Goal: Task Accomplishment & Management: Use online tool/utility

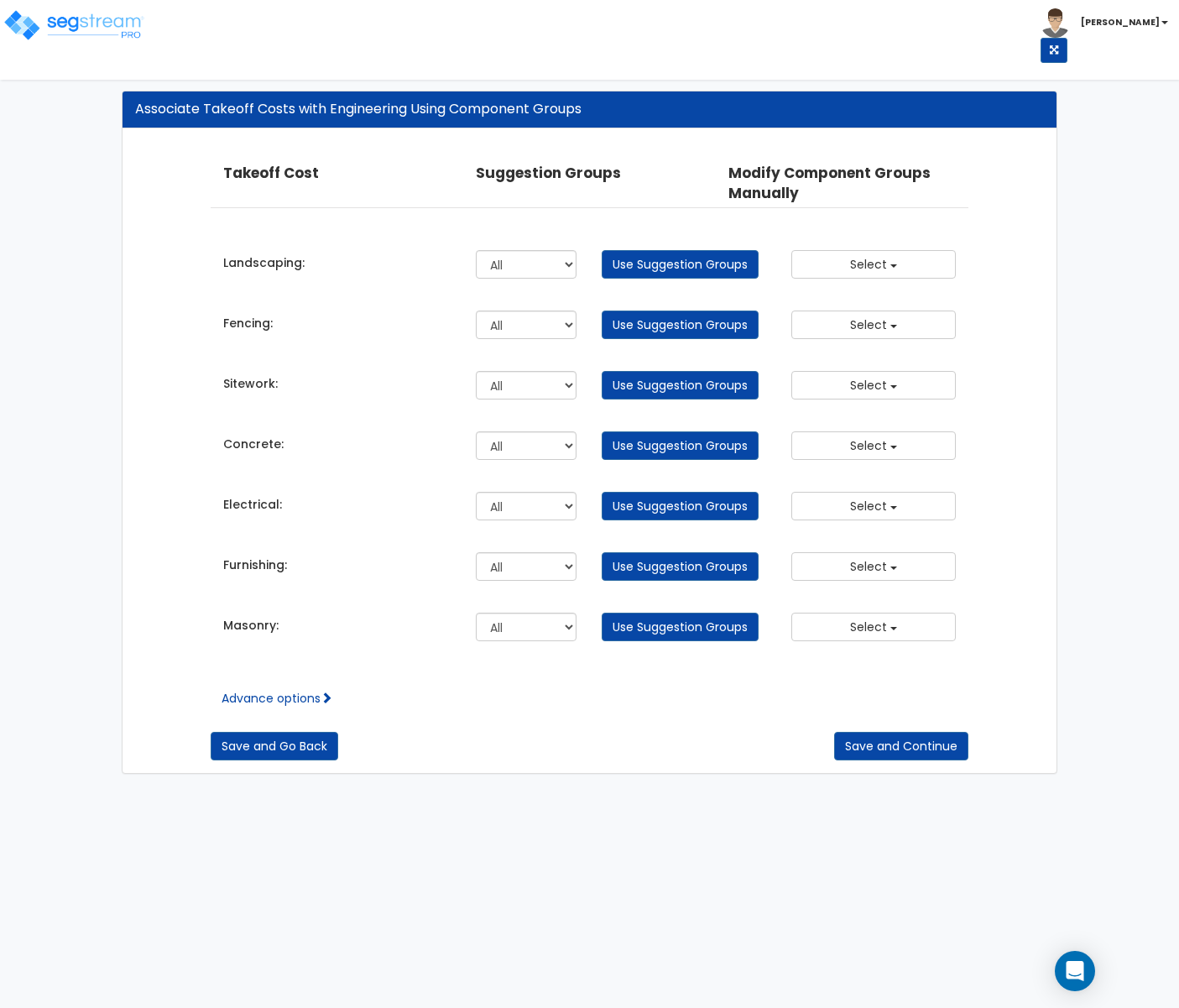
click at [1173, 167] on div "Associate Takeoff Costs with Engineering Using Component Groups Takeoff Cost Pr…" at bounding box center [590, 431] width 1179 height 717
click at [1173, 337] on div "Associate Takeoff Costs with Engineering Using Component Groups Takeoff Cost Pr…" at bounding box center [590, 431] width 1179 height 717
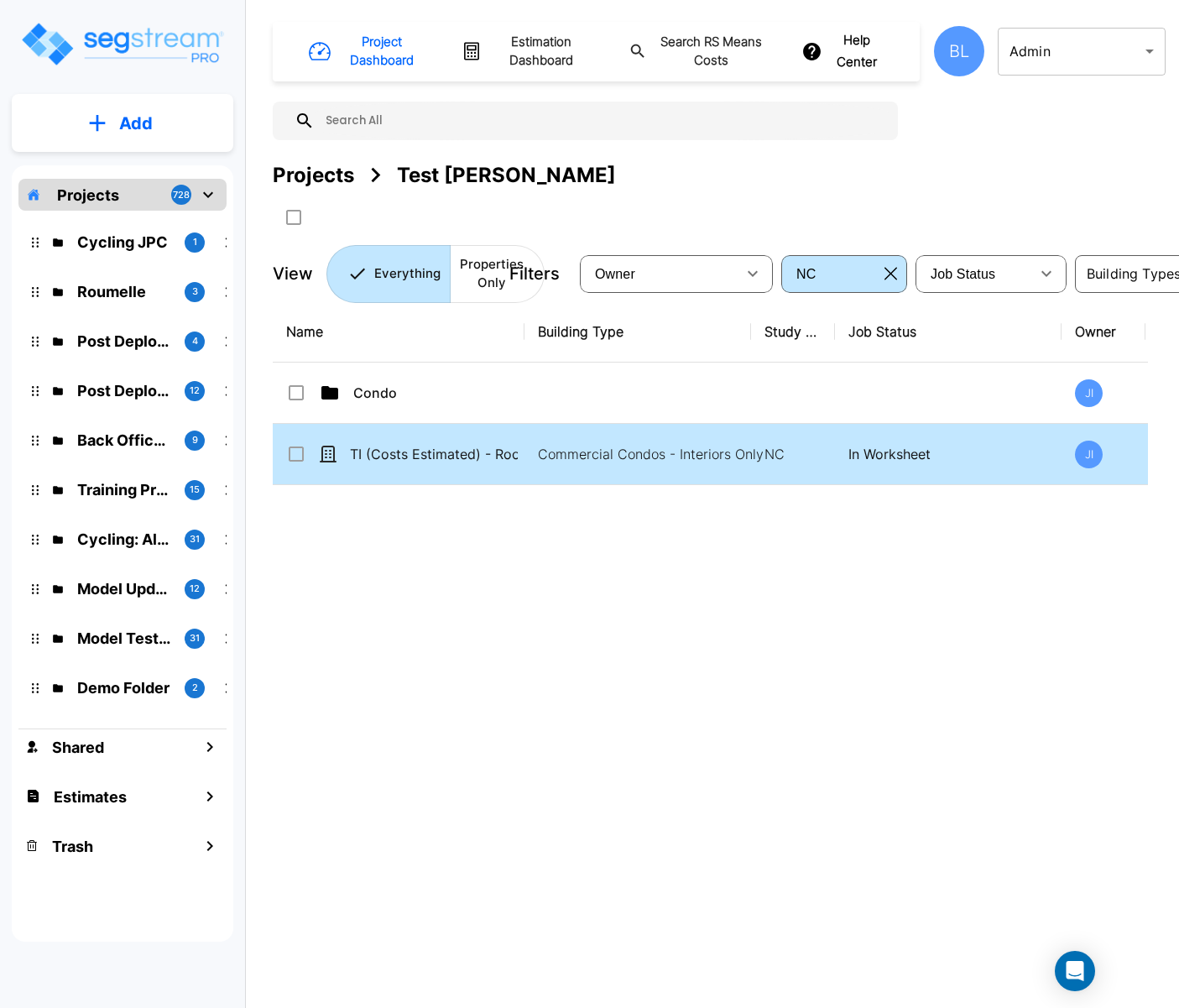
click at [736, 463] on div "Name Building Type Study Type Job Status Owner Last Modified Action Condo JI 08…" at bounding box center [710, 614] width 876 height 625
click at [736, 464] on div "Commercial Condos - Interiors Only" at bounding box center [653, 483] width 246 height 40
click at [551, 437] on td "Commercial Condos - Interiors Only" at bounding box center [637, 454] width 226 height 62
checkbox input "true"
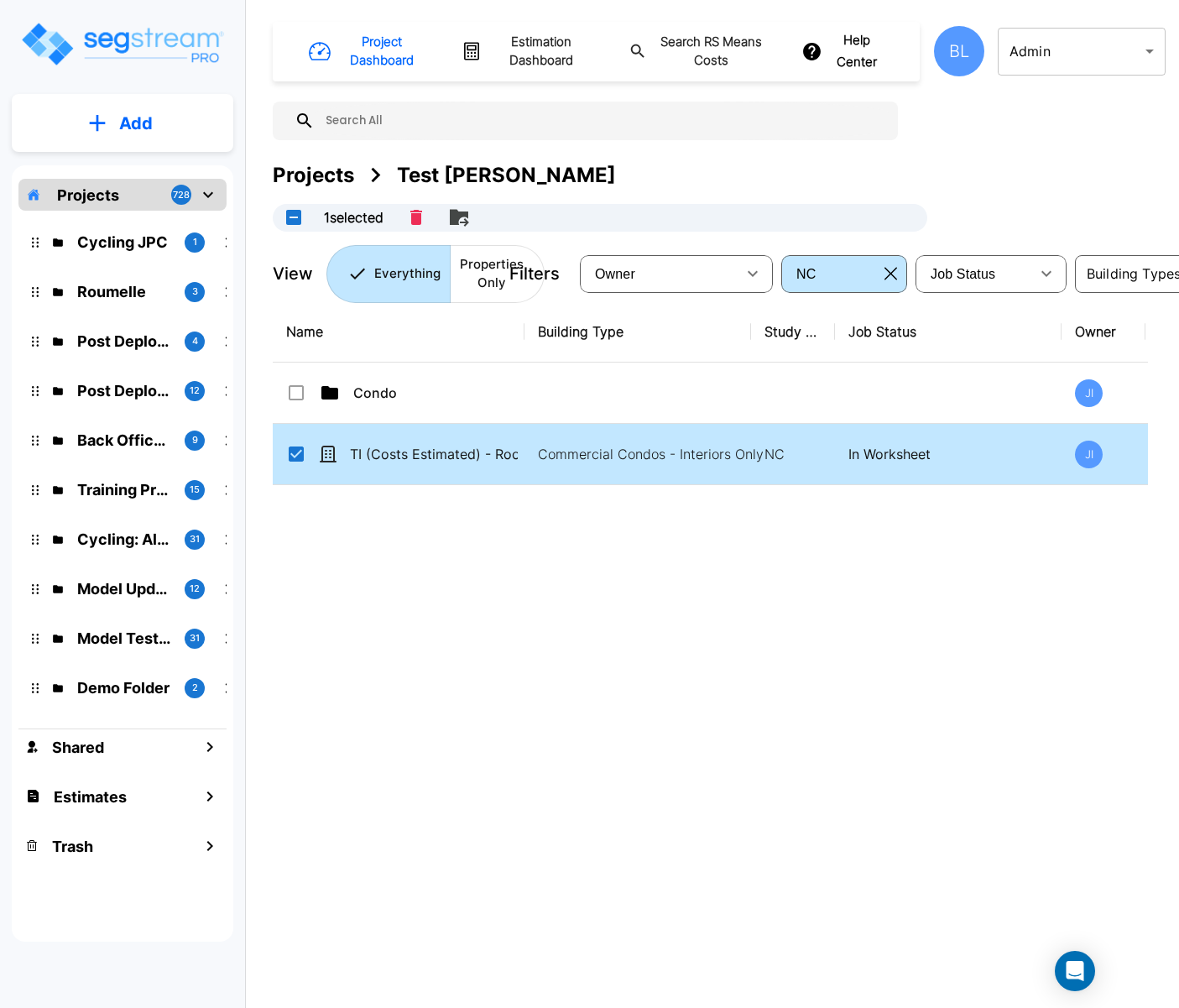
click at [1173, 384] on div "Project Dashboard Estimation Dashboard Search RS Means Costs Help Center BL Adm…" at bounding box center [719, 504] width 920 height 1008
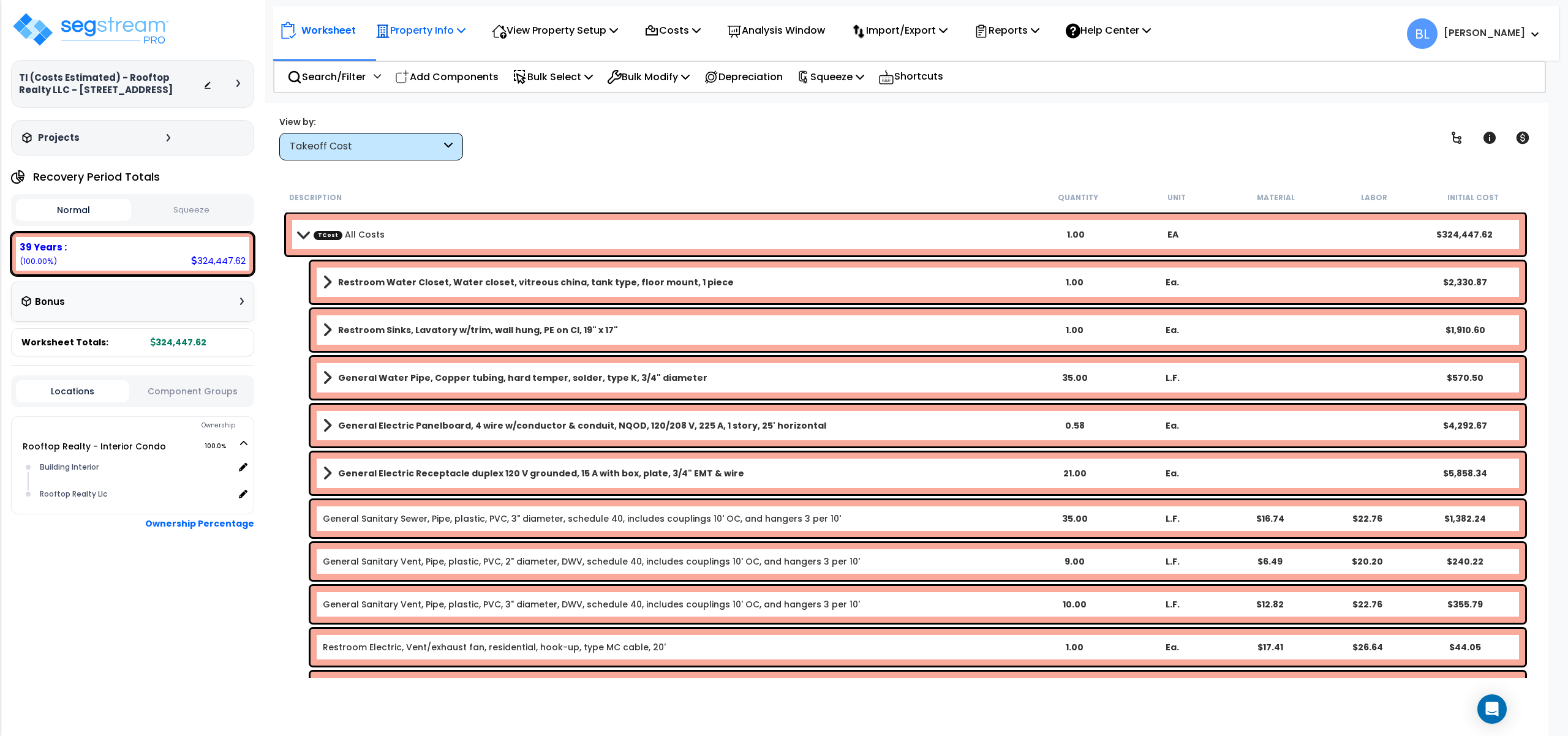
click at [449, 38] on p "Property Info" at bounding box center [420, 30] width 90 height 17
click at [558, 33] on p "View Property Setup" at bounding box center [555, 30] width 126 height 17
click at [559, 80] on link "View Questionnaire" at bounding box center [546, 84] width 122 height 24
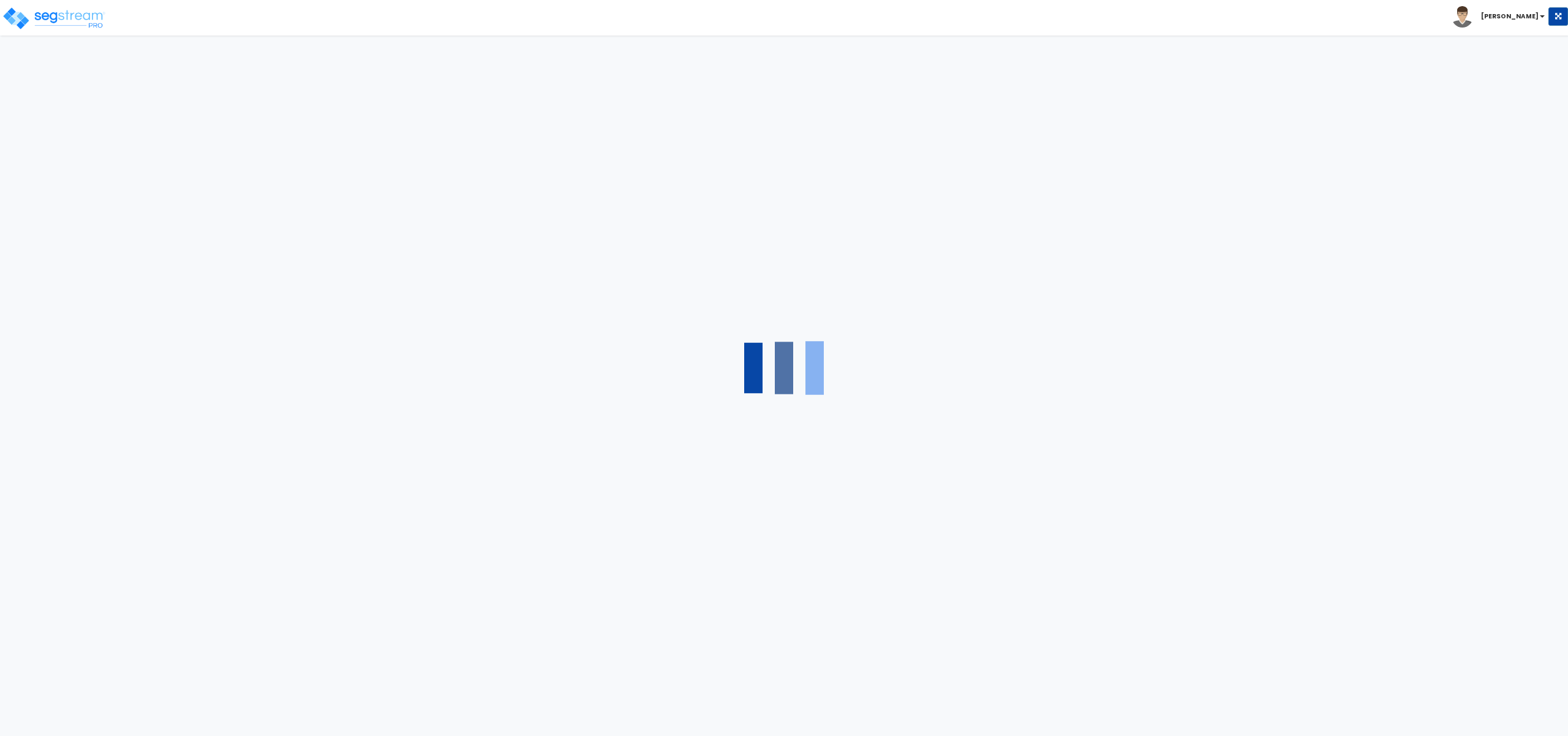
select select "2"
select select "1"
select select "3"
select select "1"
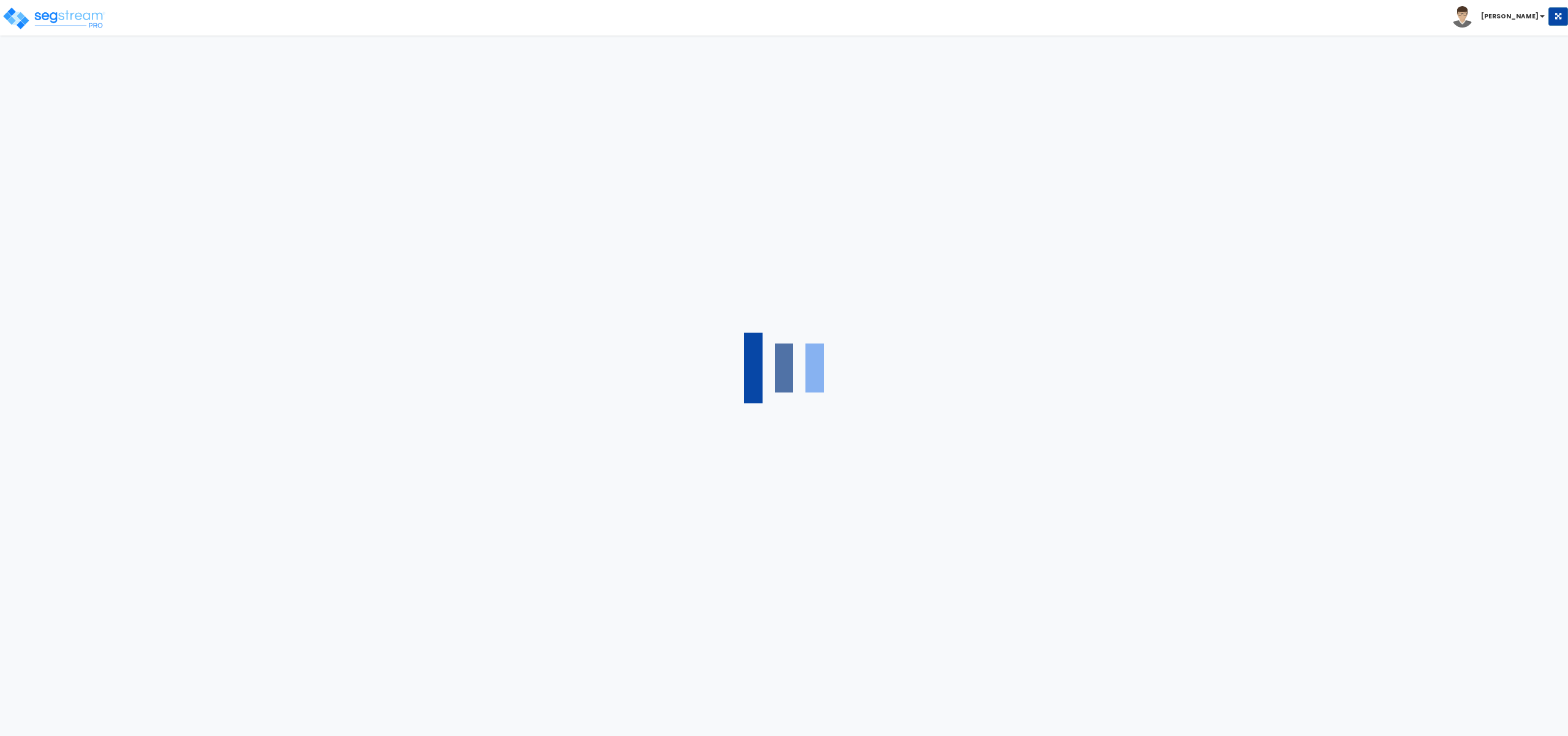
select select "1"
select select "4"
select select "1"
select select "2"
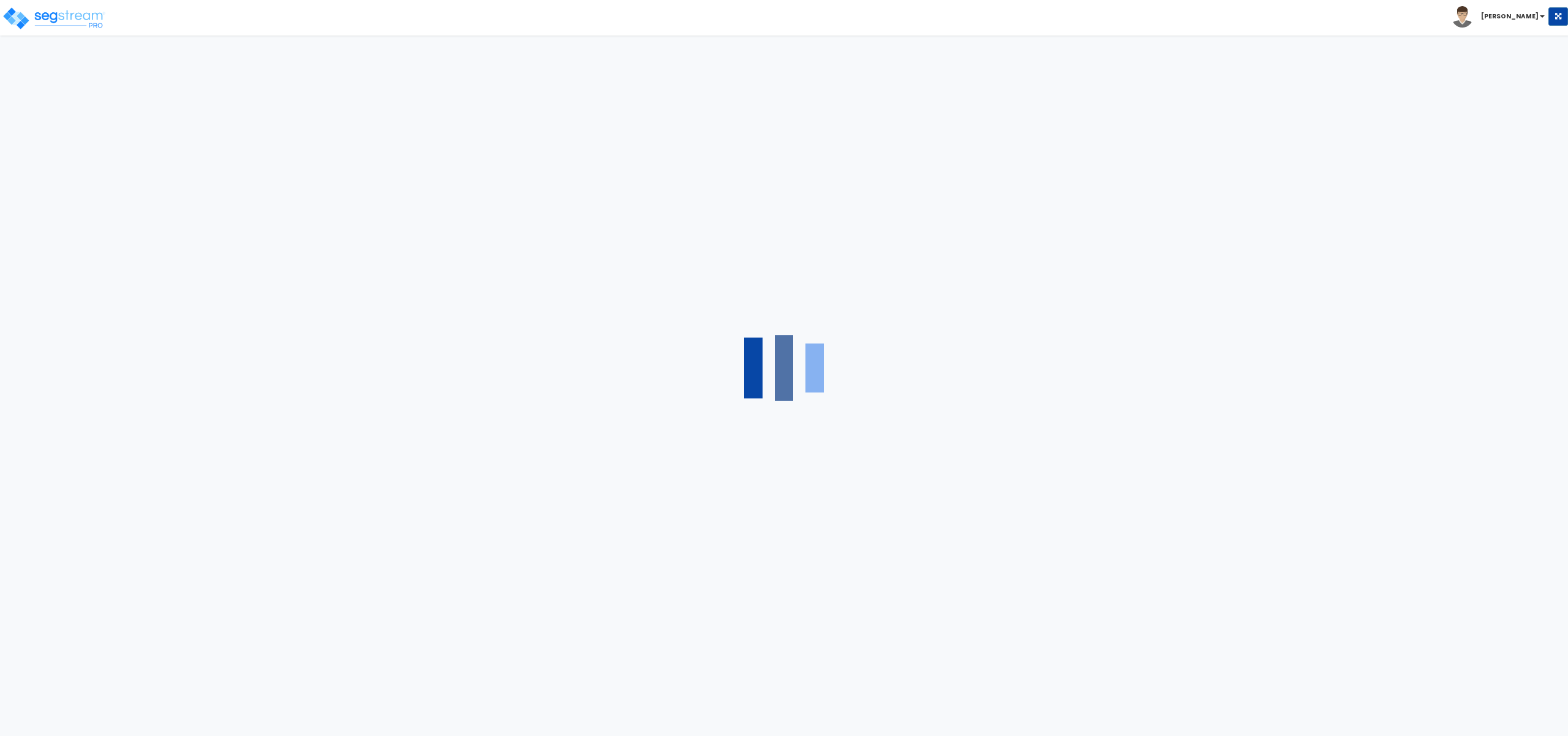
select select "1"
select select "2"
select select "1"
select select "2"
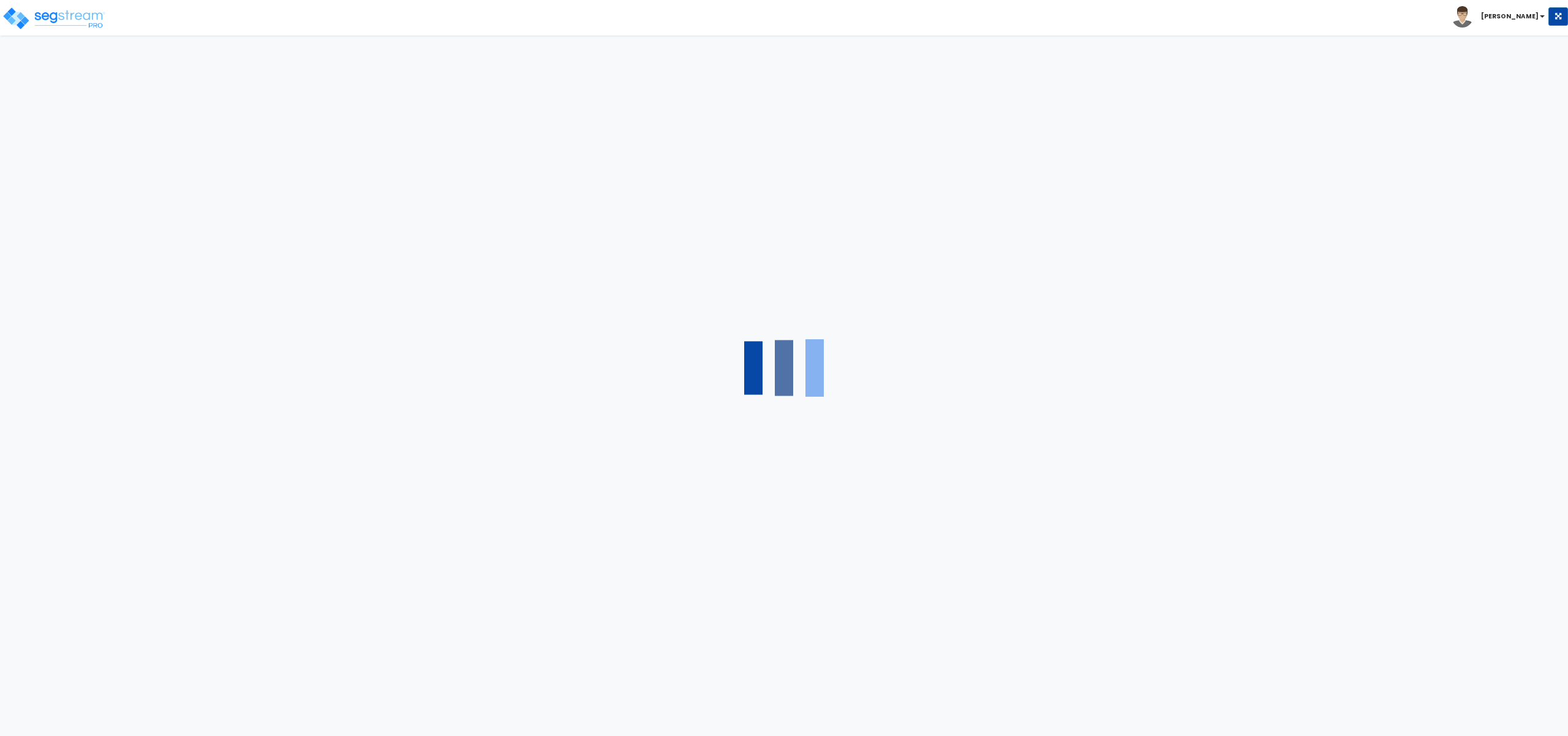
select select "1"
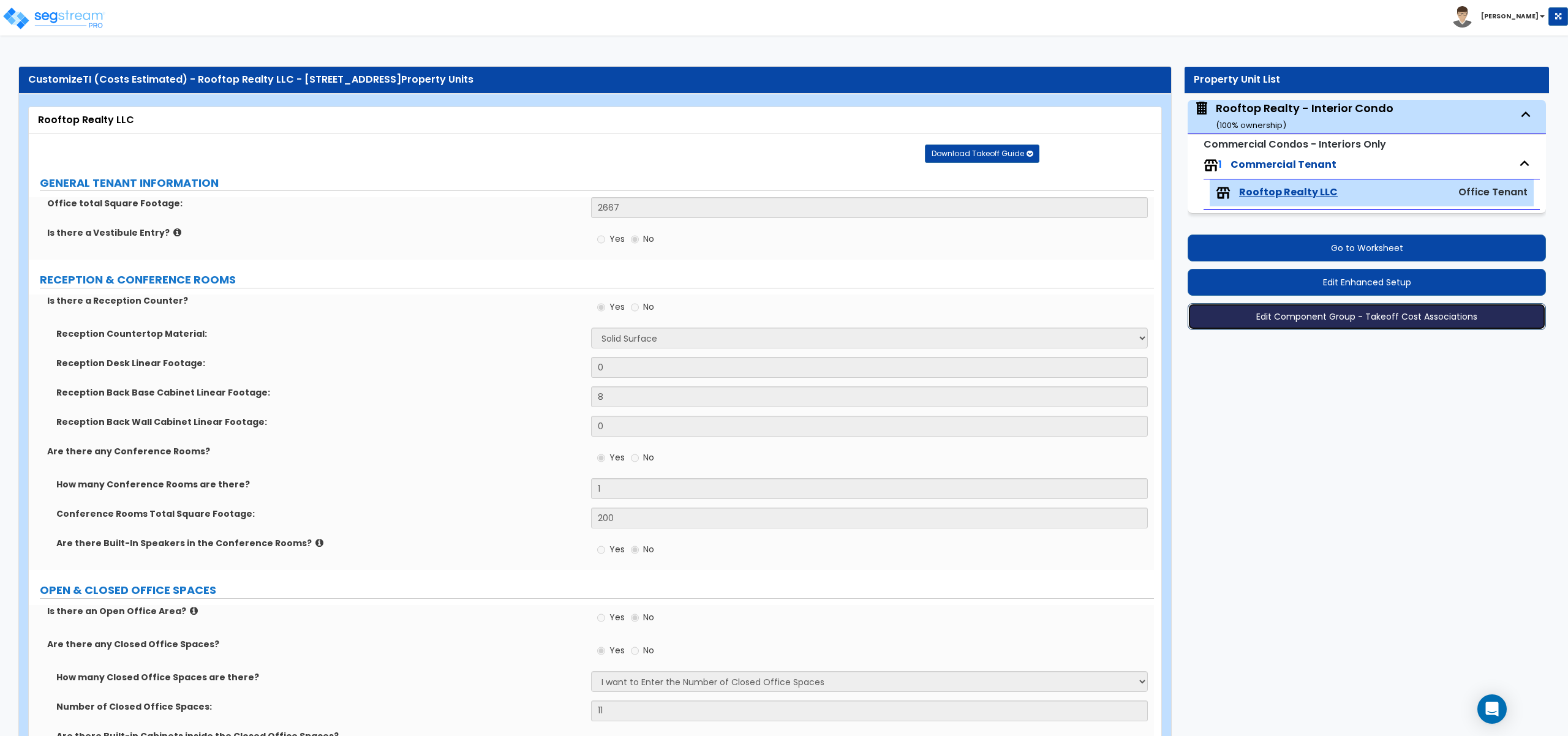
click at [1368, 319] on button "Edit Component Group - Takeoff Cost Associations" at bounding box center [1367, 316] width 358 height 27
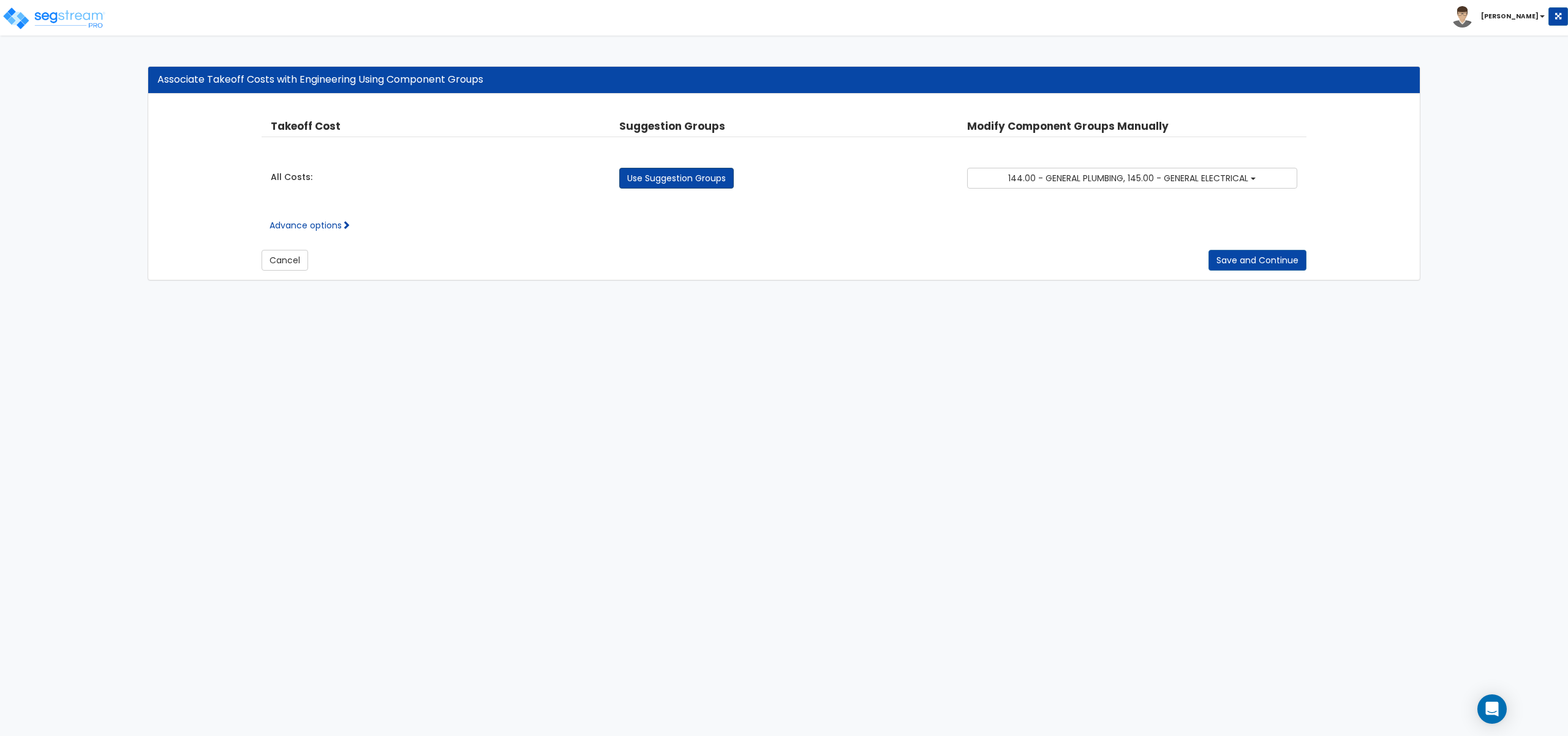
click at [714, 177] on link "Use Suggestion Groups" at bounding box center [676, 178] width 115 height 21
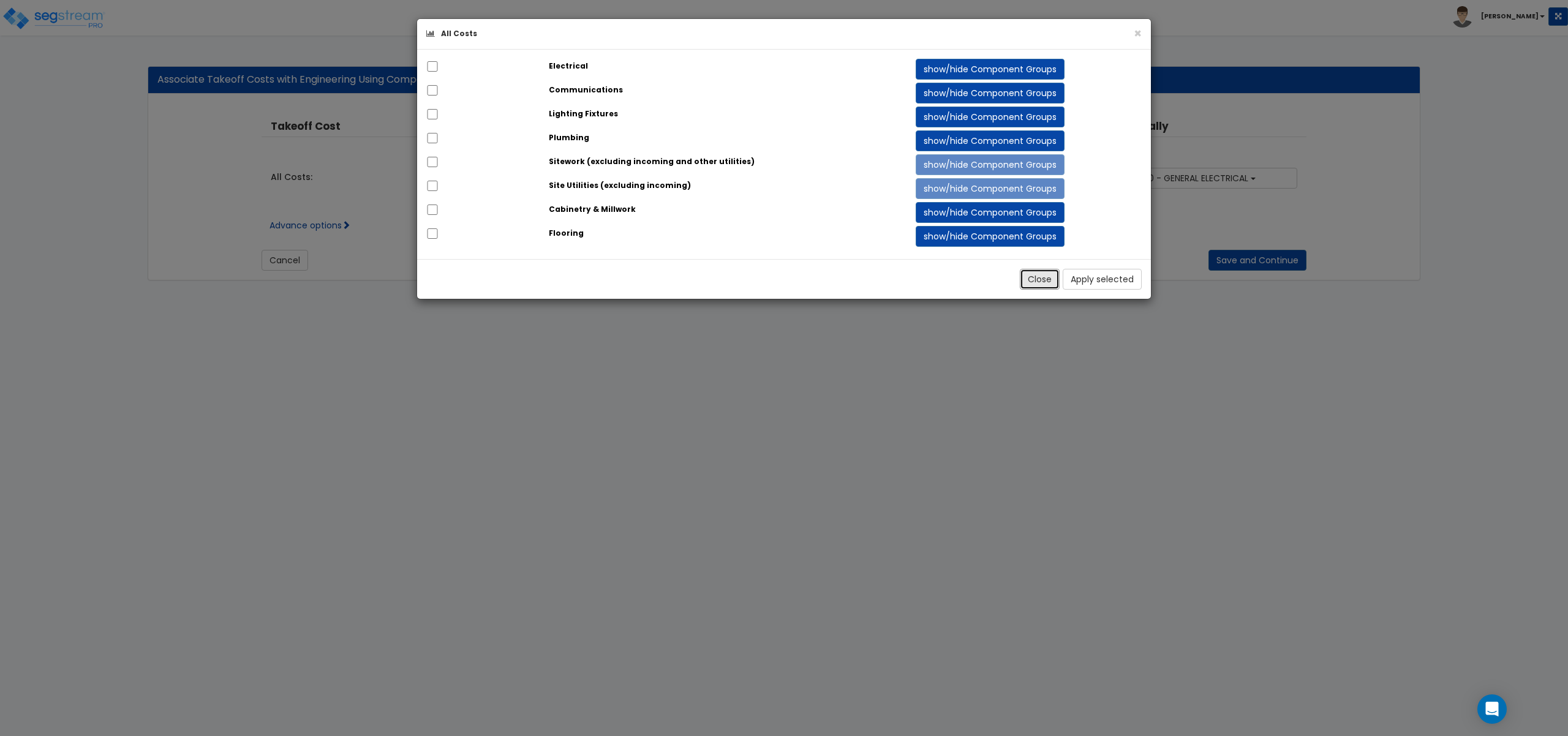
click at [1041, 279] on button "Close" at bounding box center [1040, 279] width 40 height 21
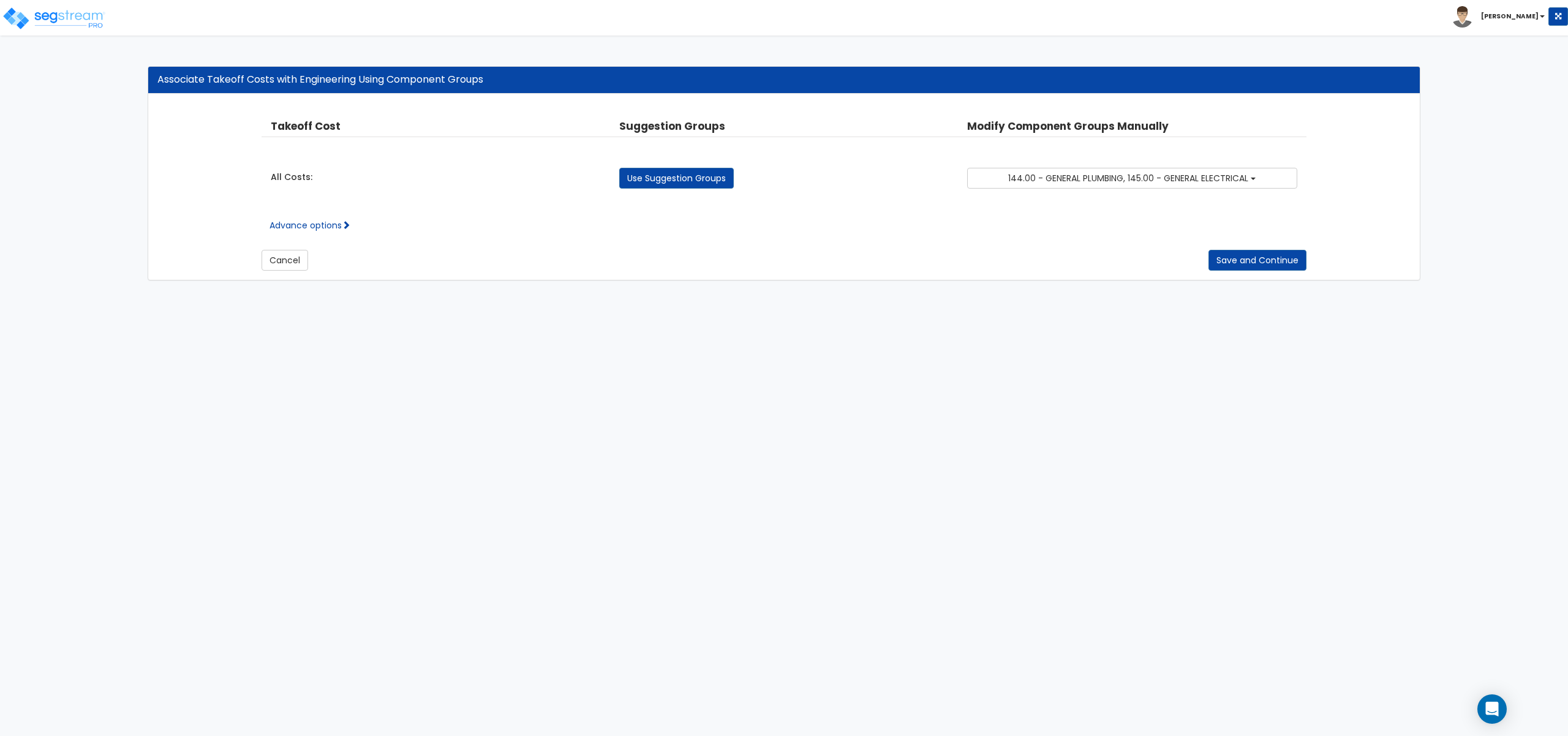
click at [335, 234] on div "Cancel Save and Continue" at bounding box center [783, 251] width 1044 height 39
drag, startPoint x: 340, startPoint y: 225, endPoint x: 344, endPoint y: 237, distance: 12.6
click at [340, 226] on link "Advance options" at bounding box center [310, 226] width 81 height 12
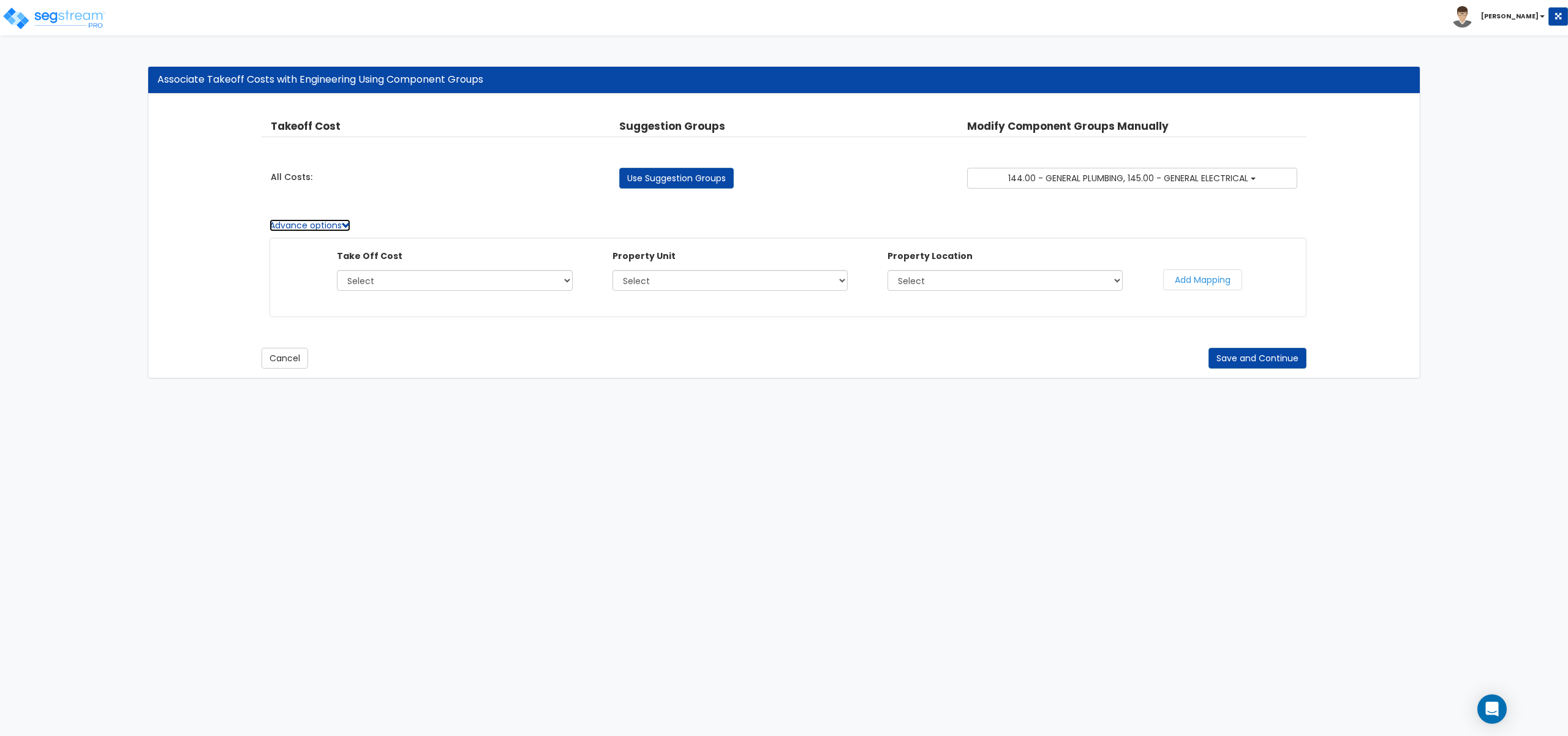
click at [342, 225] on link "Advance options" at bounding box center [310, 226] width 81 height 12
